Goal: Transaction & Acquisition: Book appointment/travel/reservation

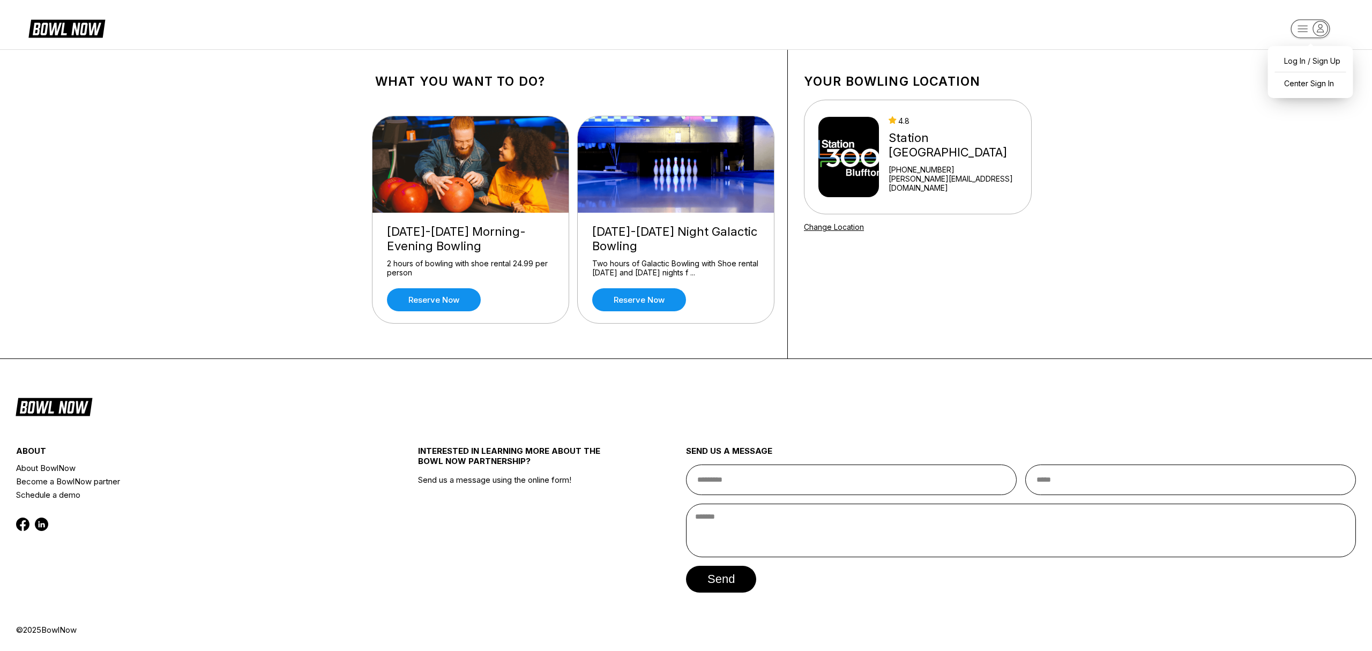
click at [1299, 29] on icon "button" at bounding box center [1303, 29] width 10 height 6
drag, startPoint x: 1028, startPoint y: 61, endPoint x: 1029, endPoint y: 78, distance: 17.2
click at [1029, 63] on div "Your bowling location 4.8 Station [GEOGRAPHIC_DATA] [PHONE_NUMBER] [PERSON_NAME…" at bounding box center [918, 204] width 260 height 309
click at [866, 136] on img at bounding box center [848, 157] width 61 height 80
drag, startPoint x: 50, startPoint y: 27, endPoint x: 573, endPoint y: 2, distance: 523.0
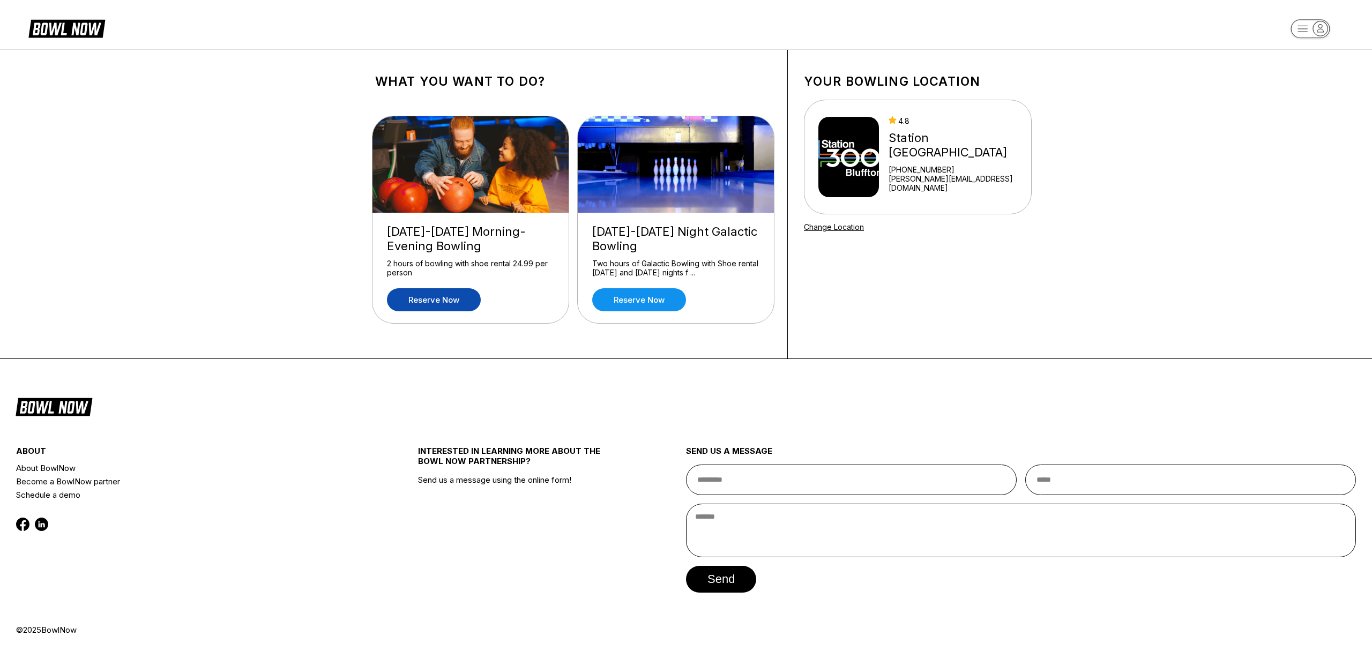
click at [449, 300] on link "Reserve now" at bounding box center [434, 299] width 94 height 23
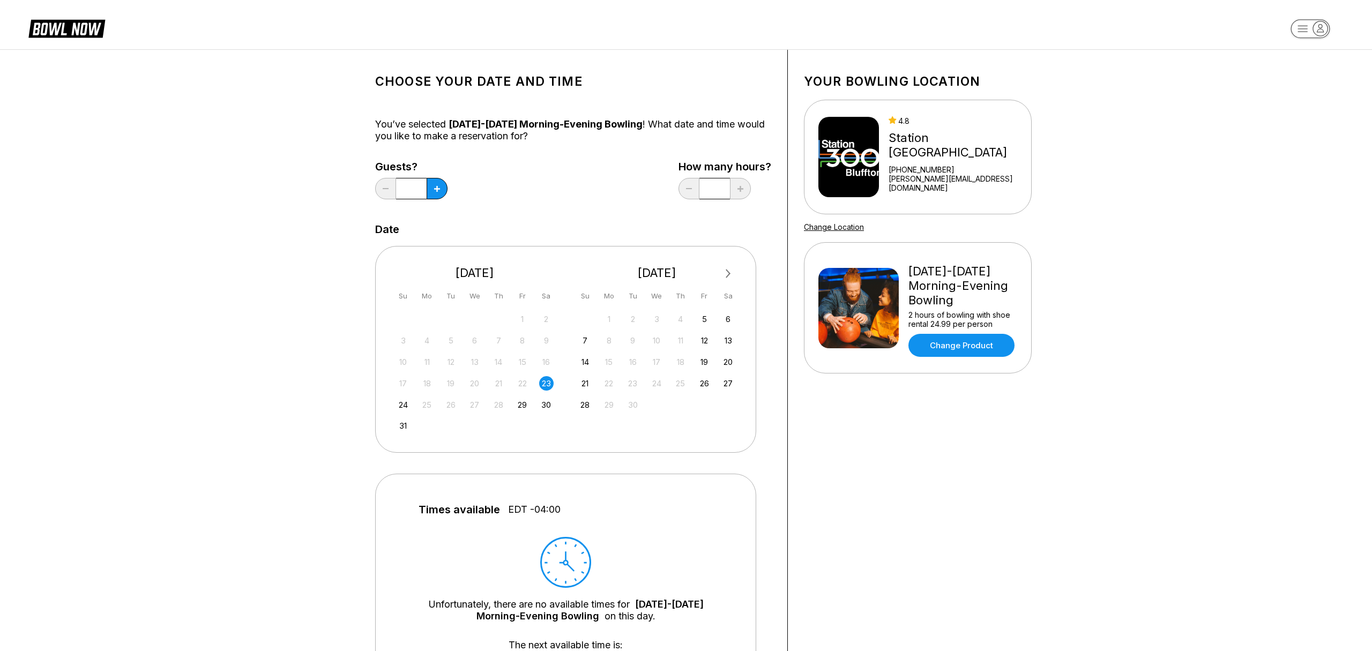
click at [548, 382] on div "23" at bounding box center [546, 383] width 14 height 14
click at [439, 191] on icon at bounding box center [437, 189] width 6 height 6
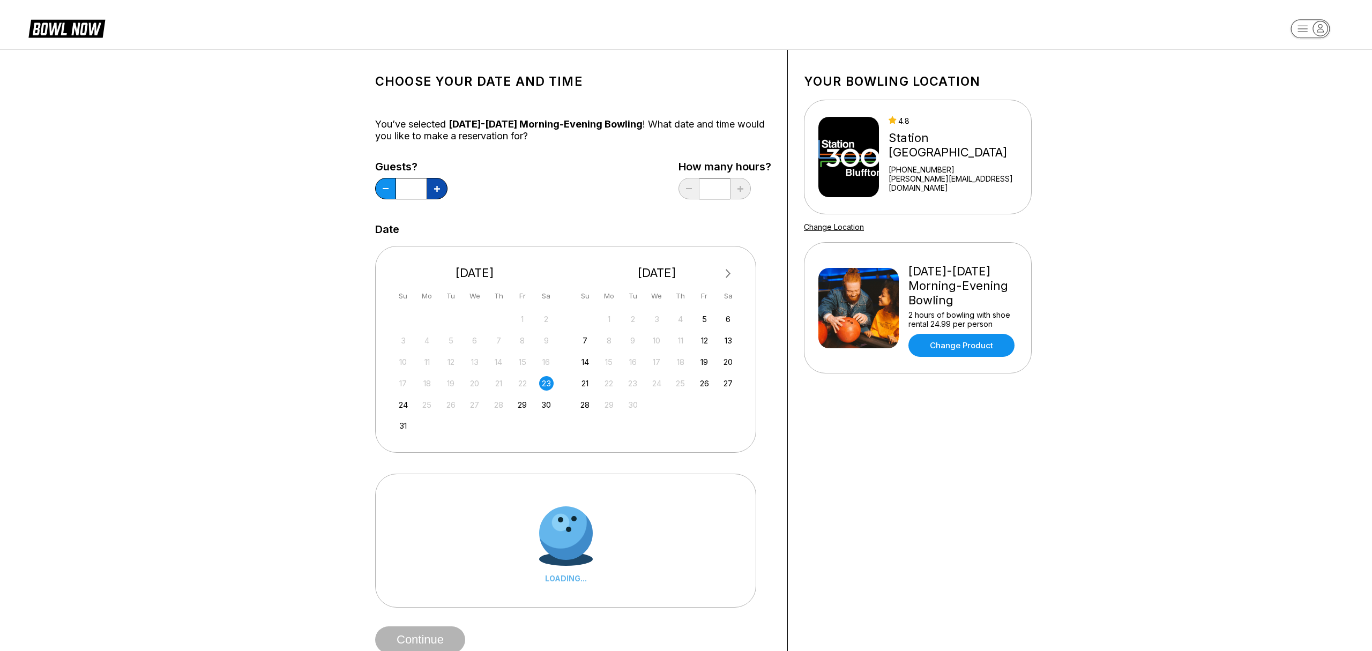
click at [439, 190] on icon at bounding box center [437, 189] width 6 height 6
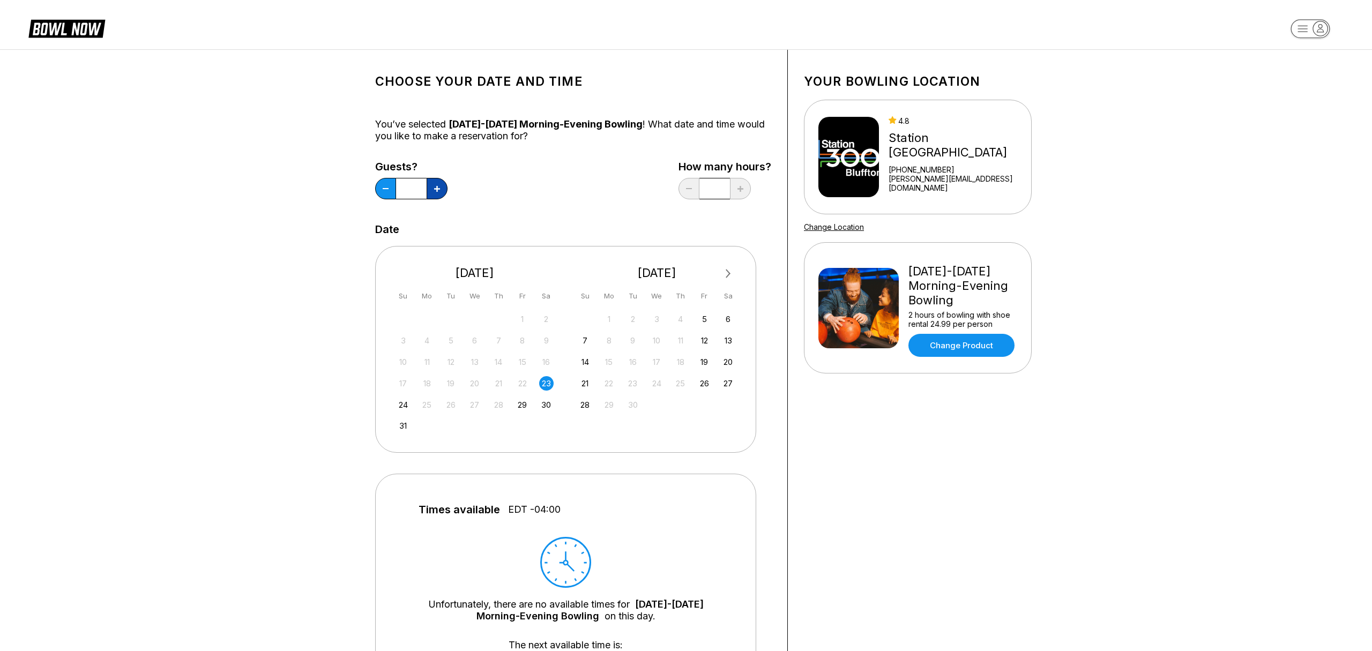
click at [439, 190] on icon at bounding box center [437, 189] width 6 height 6
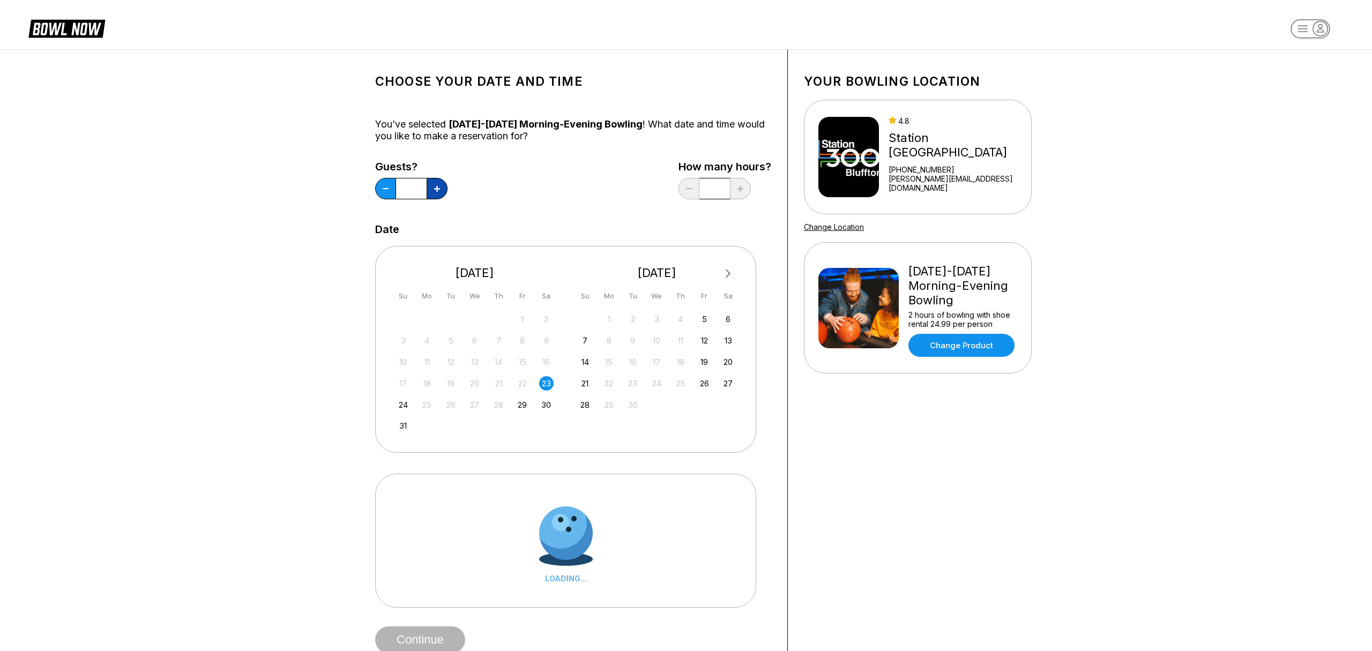
type input "*"
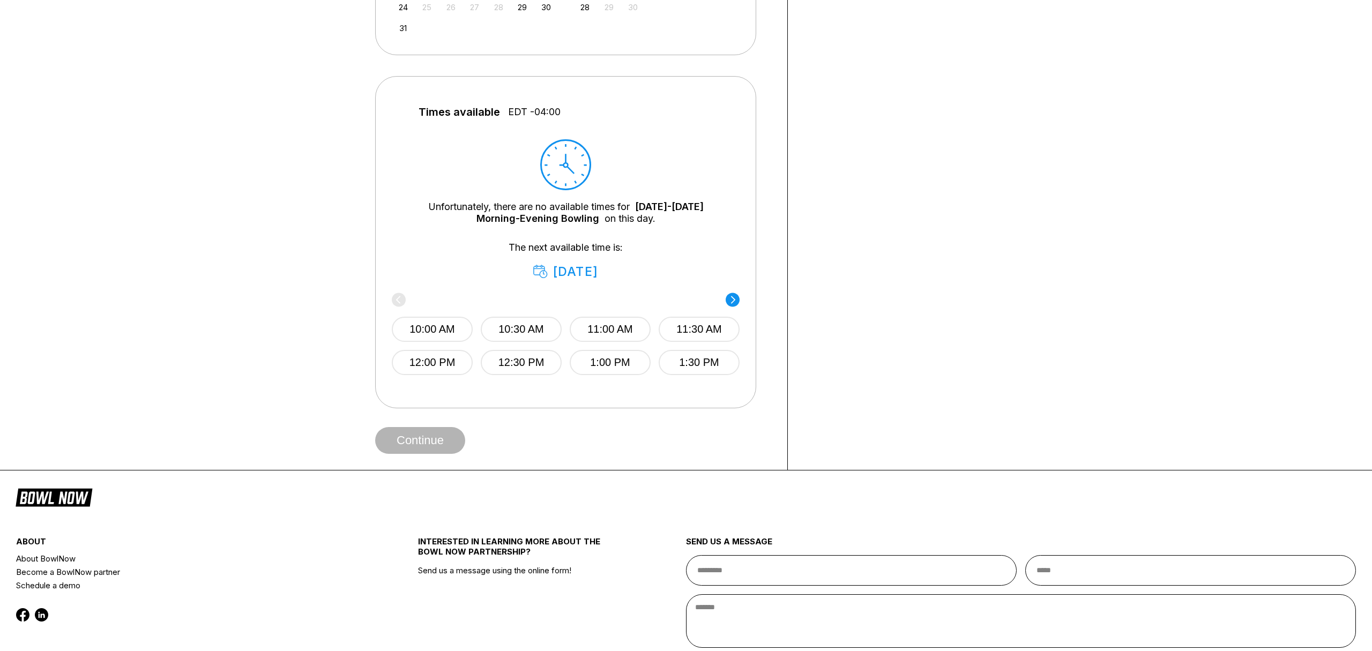
scroll to position [398, 0]
